Goal: Use online tool/utility: Utilize a website feature to perform a specific function

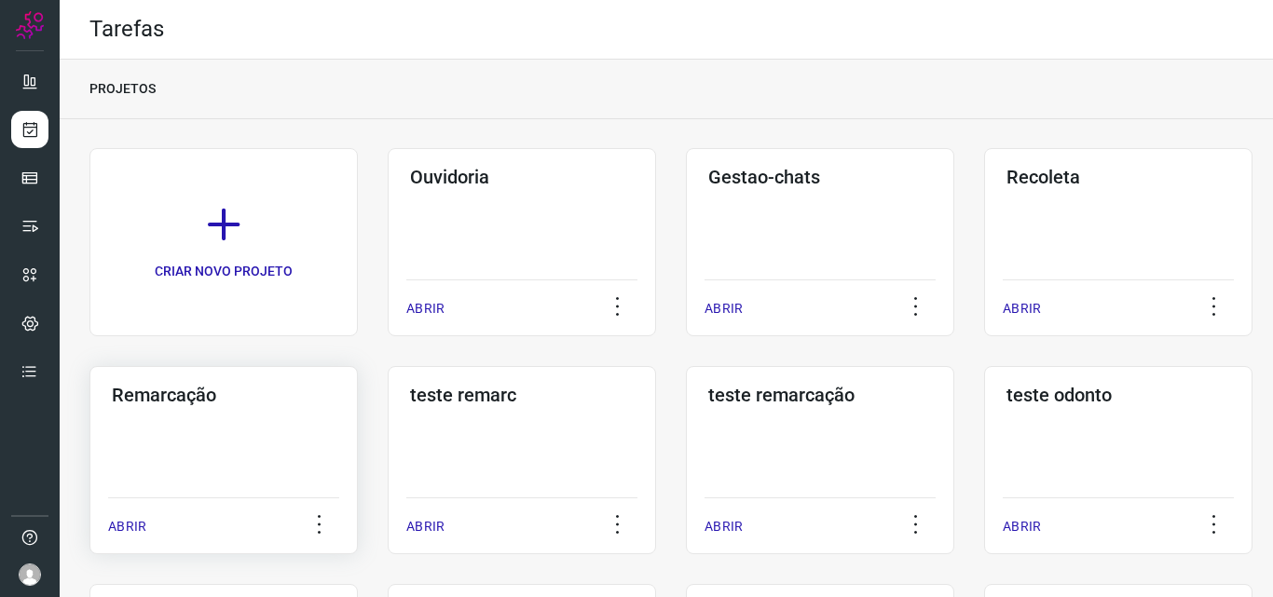
click at [388, 455] on div "Remarcação ABRIR" at bounding box center [522, 460] width 268 height 188
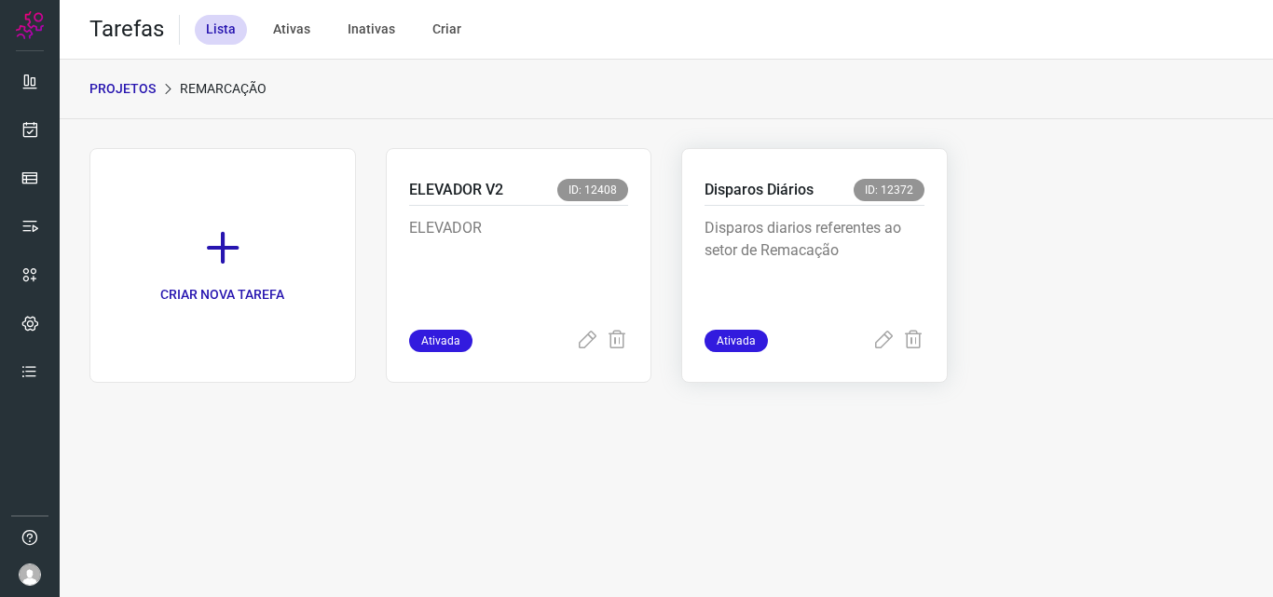
click at [894, 305] on p "Disparos diarios referentes ao setor de Remacação" at bounding box center [814, 263] width 220 height 93
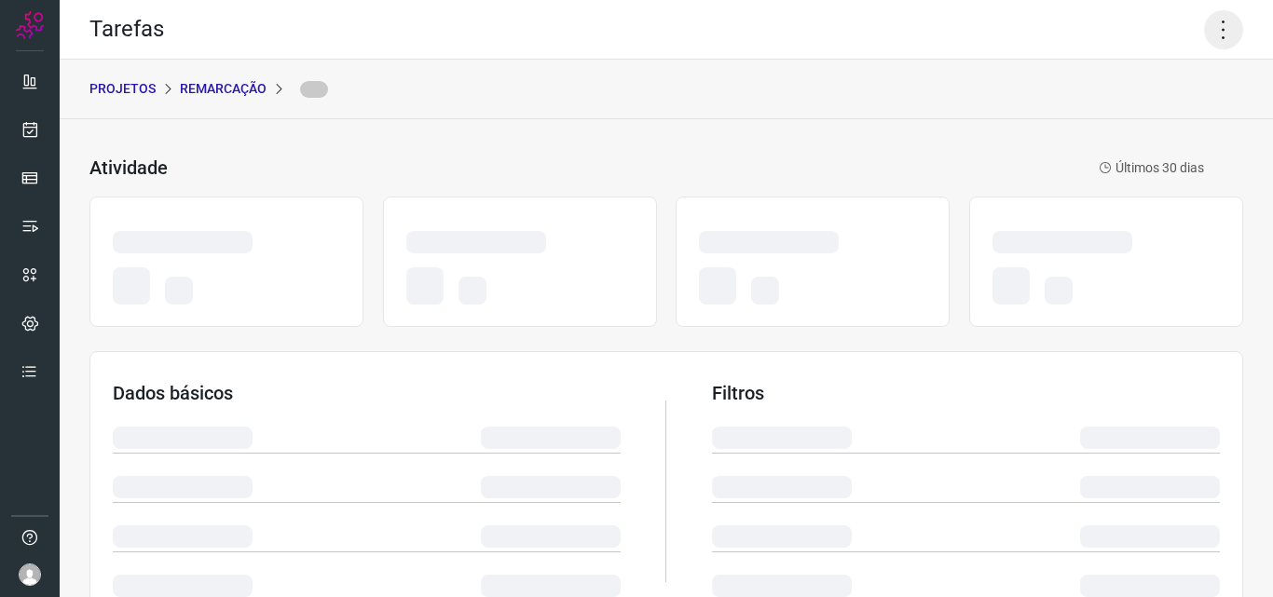
click at [1204, 20] on icon at bounding box center [1223, 29] width 39 height 39
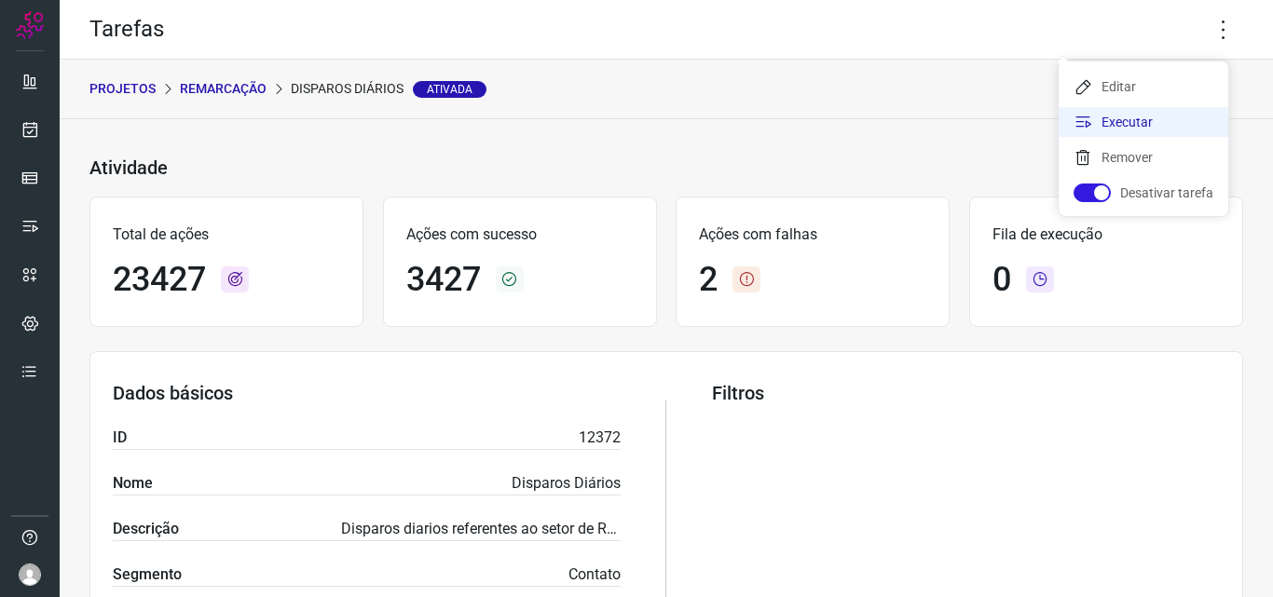
click at [1143, 114] on li "Executar" at bounding box center [1143, 122] width 170 height 30
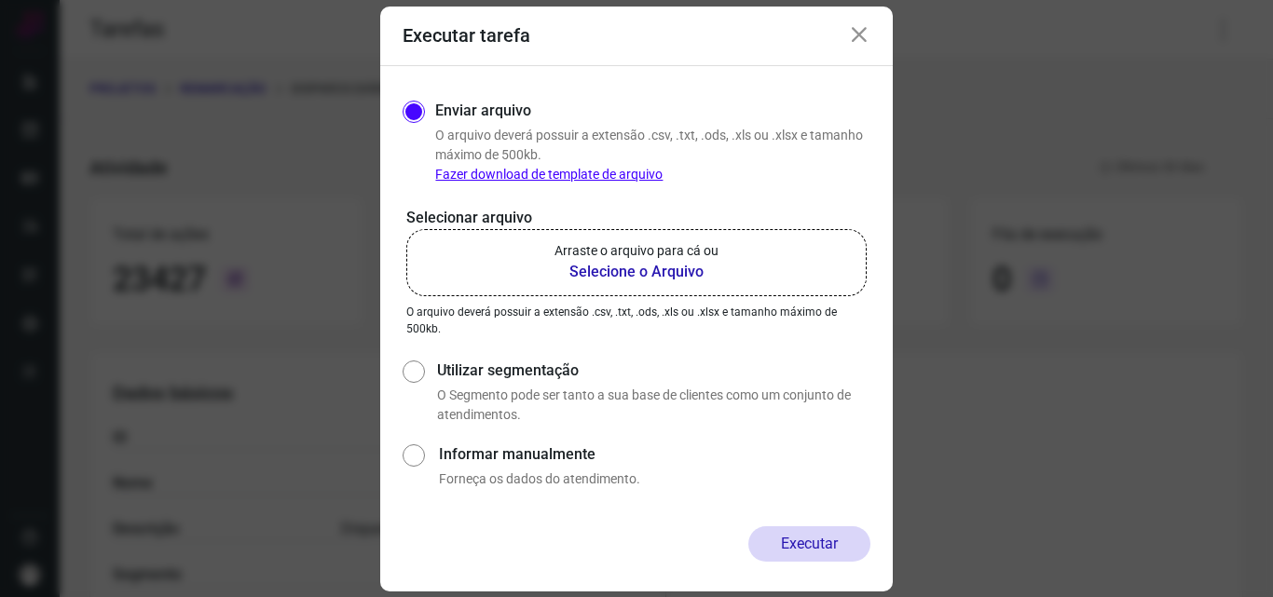
click at [633, 257] on p "Arraste o arquivo para cá ou" at bounding box center [636, 251] width 164 height 20
click at [0, 0] on input "Arraste o arquivo para cá ou Selecione o Arquivo" at bounding box center [0, 0] width 0 height 0
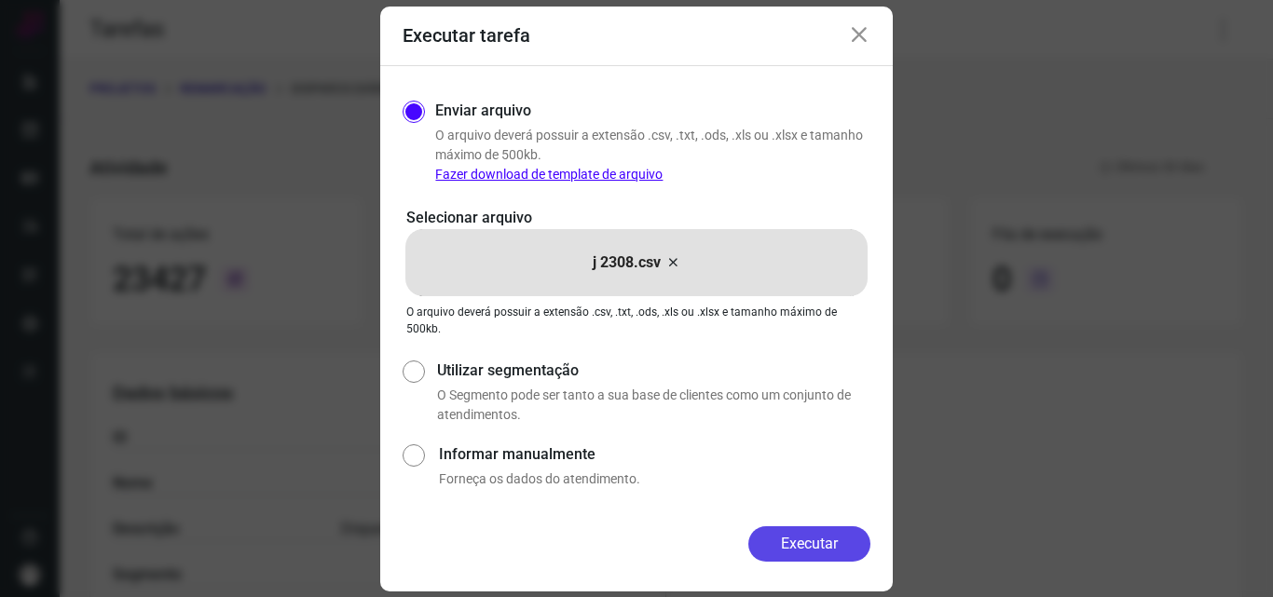
click at [826, 538] on button "Executar" at bounding box center [809, 543] width 122 height 35
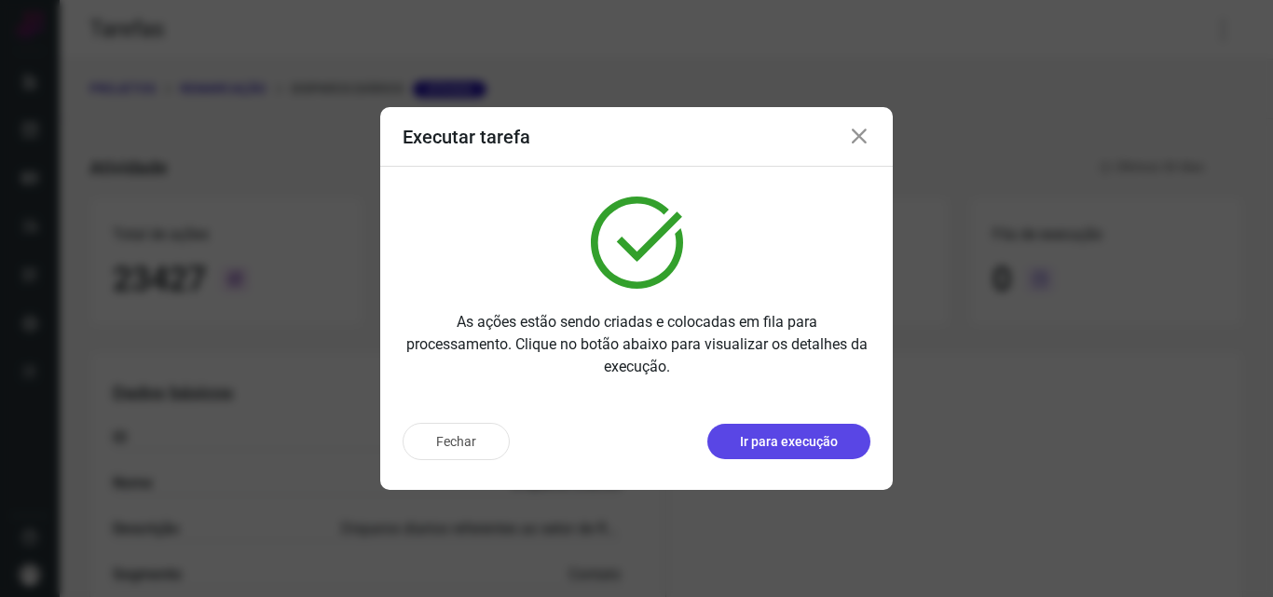
click at [818, 444] on p "Ir para execução" at bounding box center [789, 442] width 98 height 20
